Goal: Navigation & Orientation: Find specific page/section

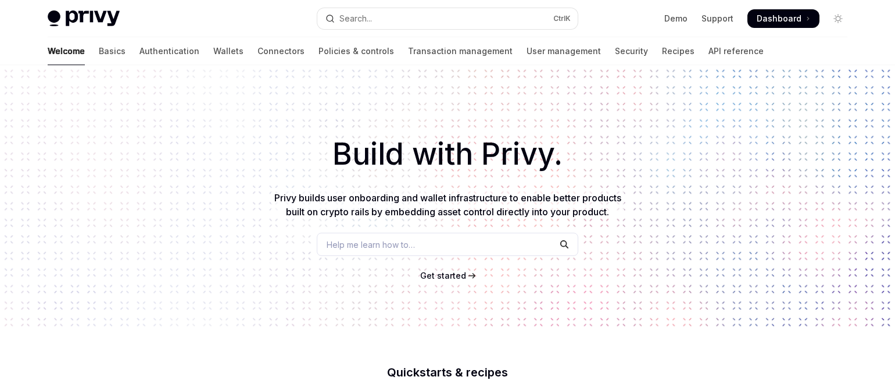
type textarea "*"
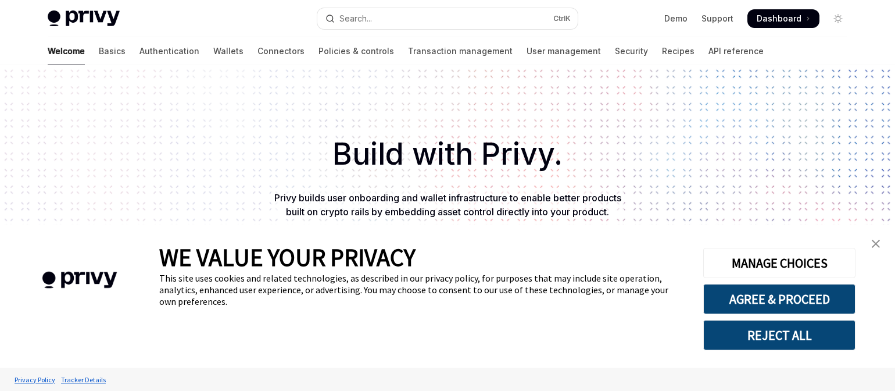
click at [876, 248] on link "close banner" at bounding box center [875, 243] width 23 height 23
click at [876, 245] on img "close banner" at bounding box center [876, 243] width 8 height 8
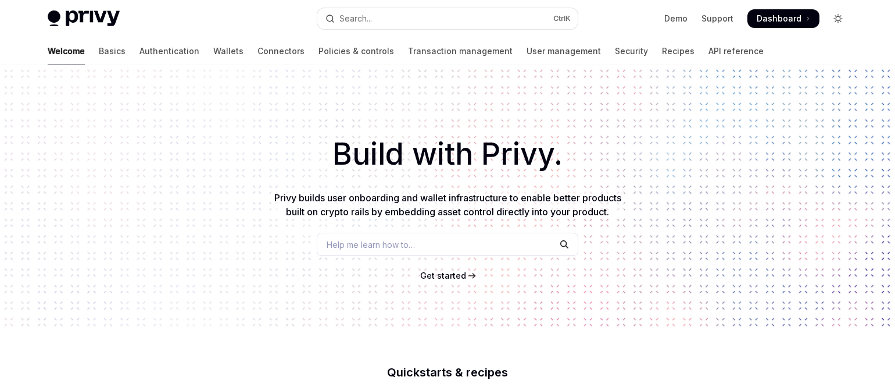
click at [836, 19] on icon "Toggle dark mode" at bounding box center [837, 18] width 9 height 9
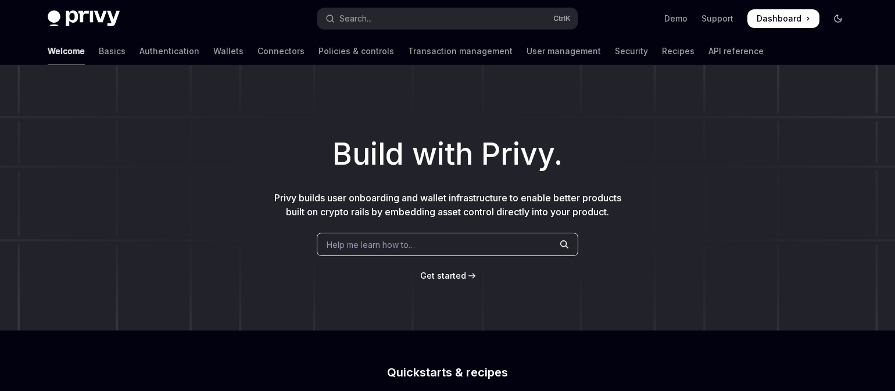
click at [839, 22] on icon "Toggle dark mode" at bounding box center [837, 18] width 7 height 7
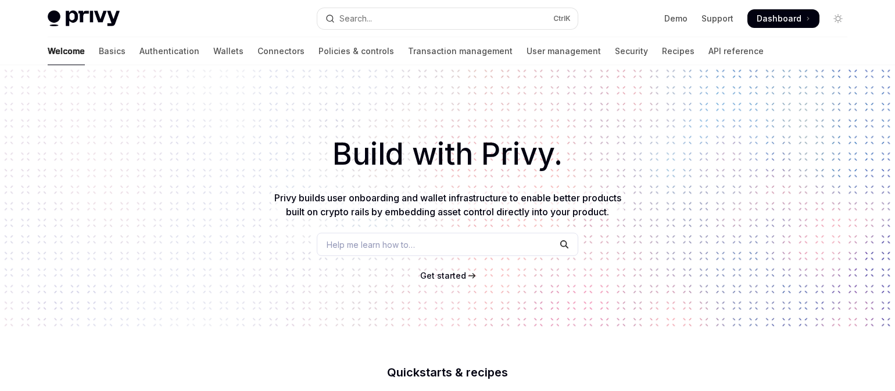
click at [776, 17] on span "Dashboard" at bounding box center [779, 19] width 45 height 12
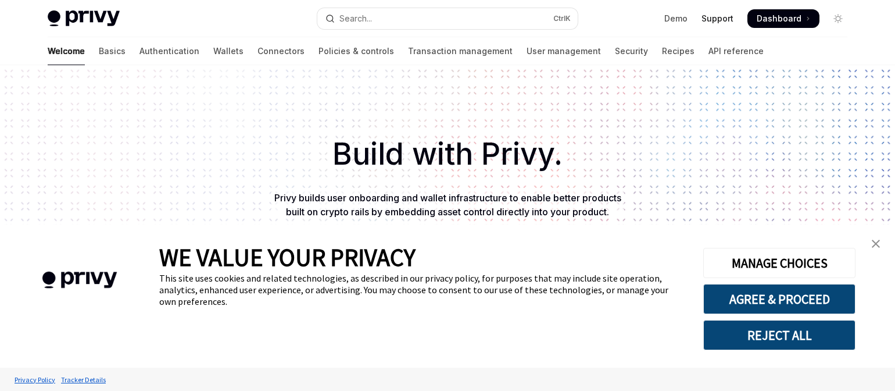
click at [729, 15] on link "Support" at bounding box center [717, 19] width 32 height 12
click at [879, 245] on img "close banner" at bounding box center [876, 243] width 8 height 8
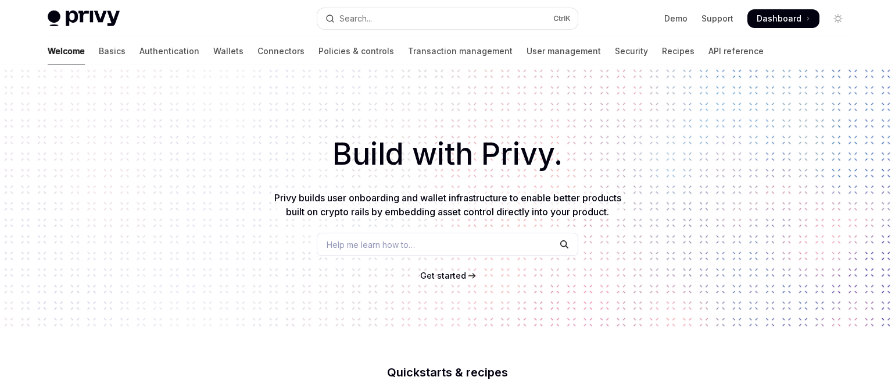
click at [87, 11] on img at bounding box center [84, 18] width 72 height 16
type textarea "*"
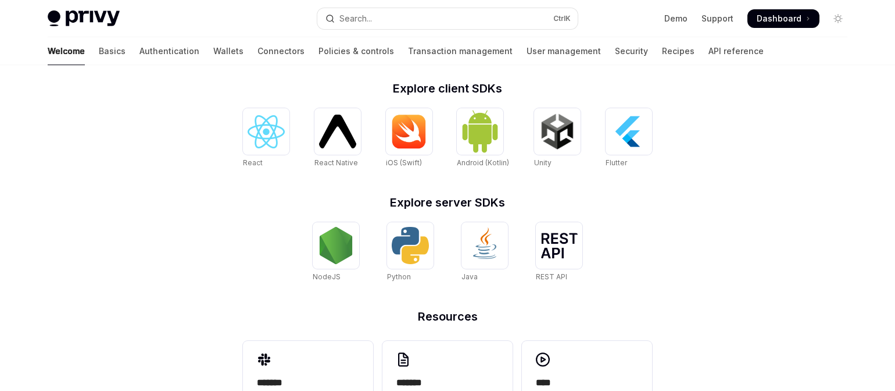
scroll to position [533, 0]
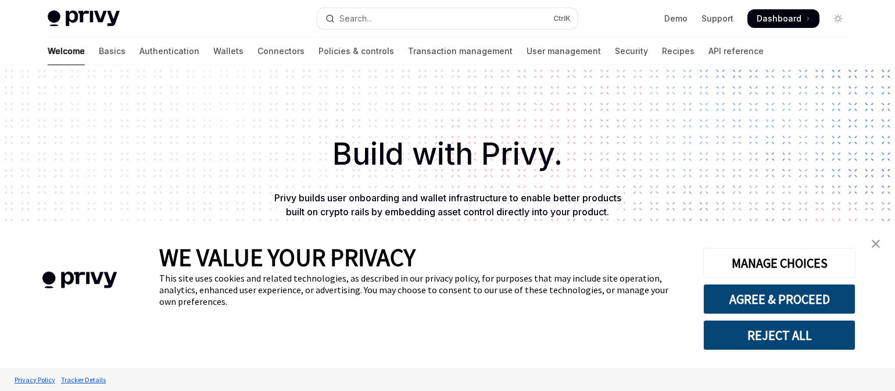
click at [876, 238] on link "close banner" at bounding box center [875, 243] width 23 height 23
